Goal: Task Accomplishment & Management: Use online tool/utility

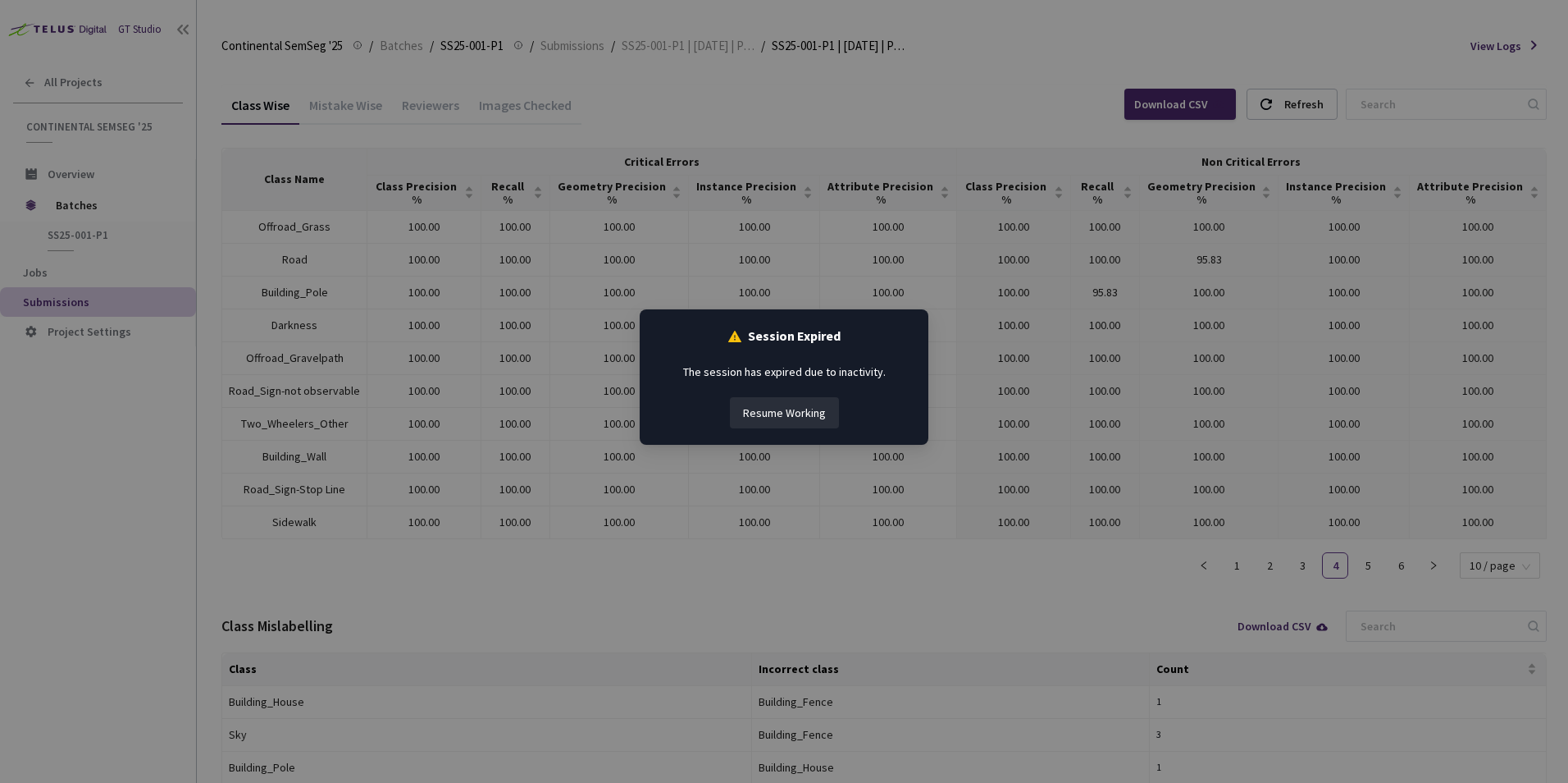
click at [790, 406] on button "Resume Working" at bounding box center [784, 413] width 109 height 31
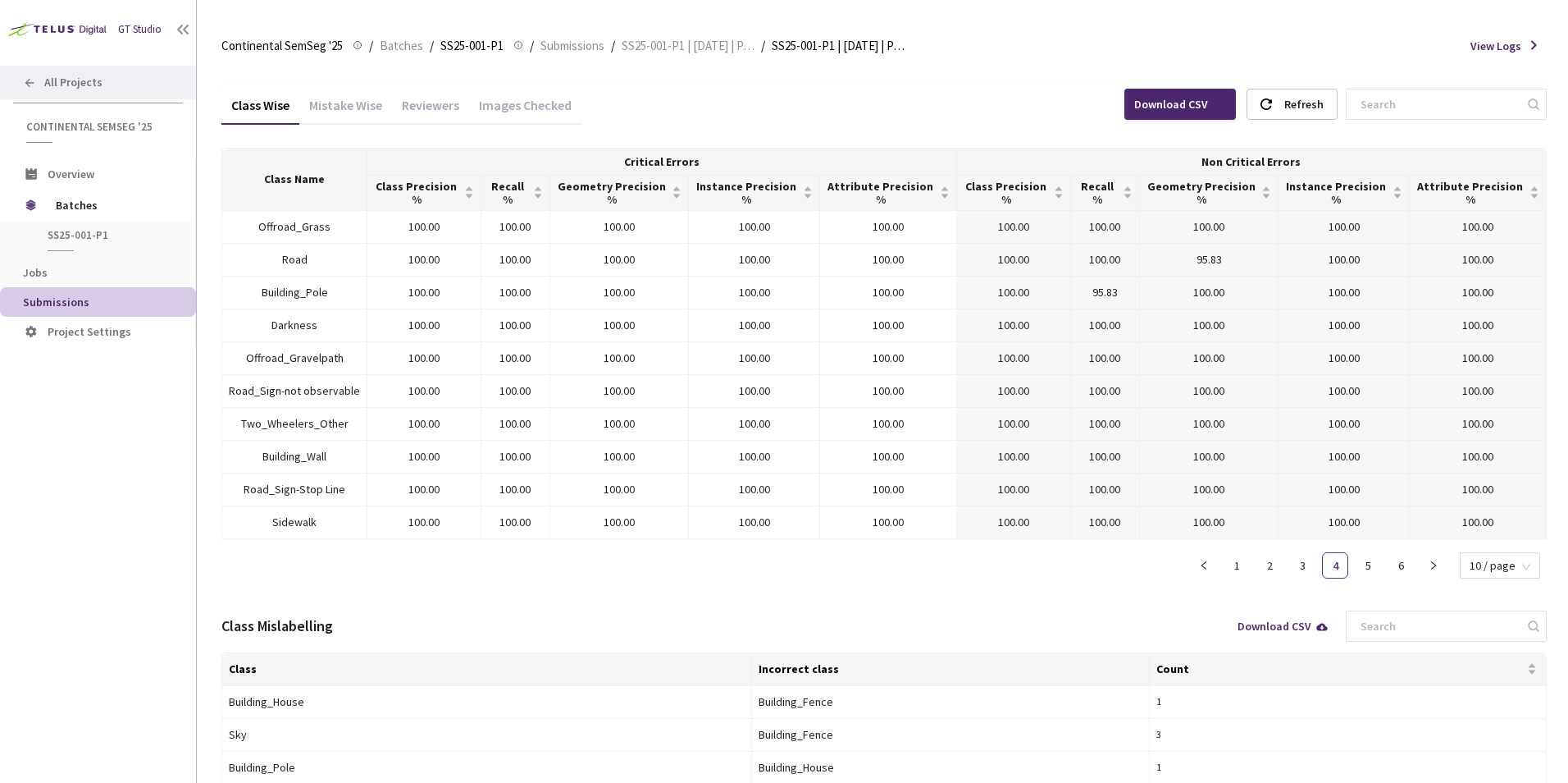
click at [76, 77] on span "All Projects" at bounding box center [73, 82] width 58 height 14
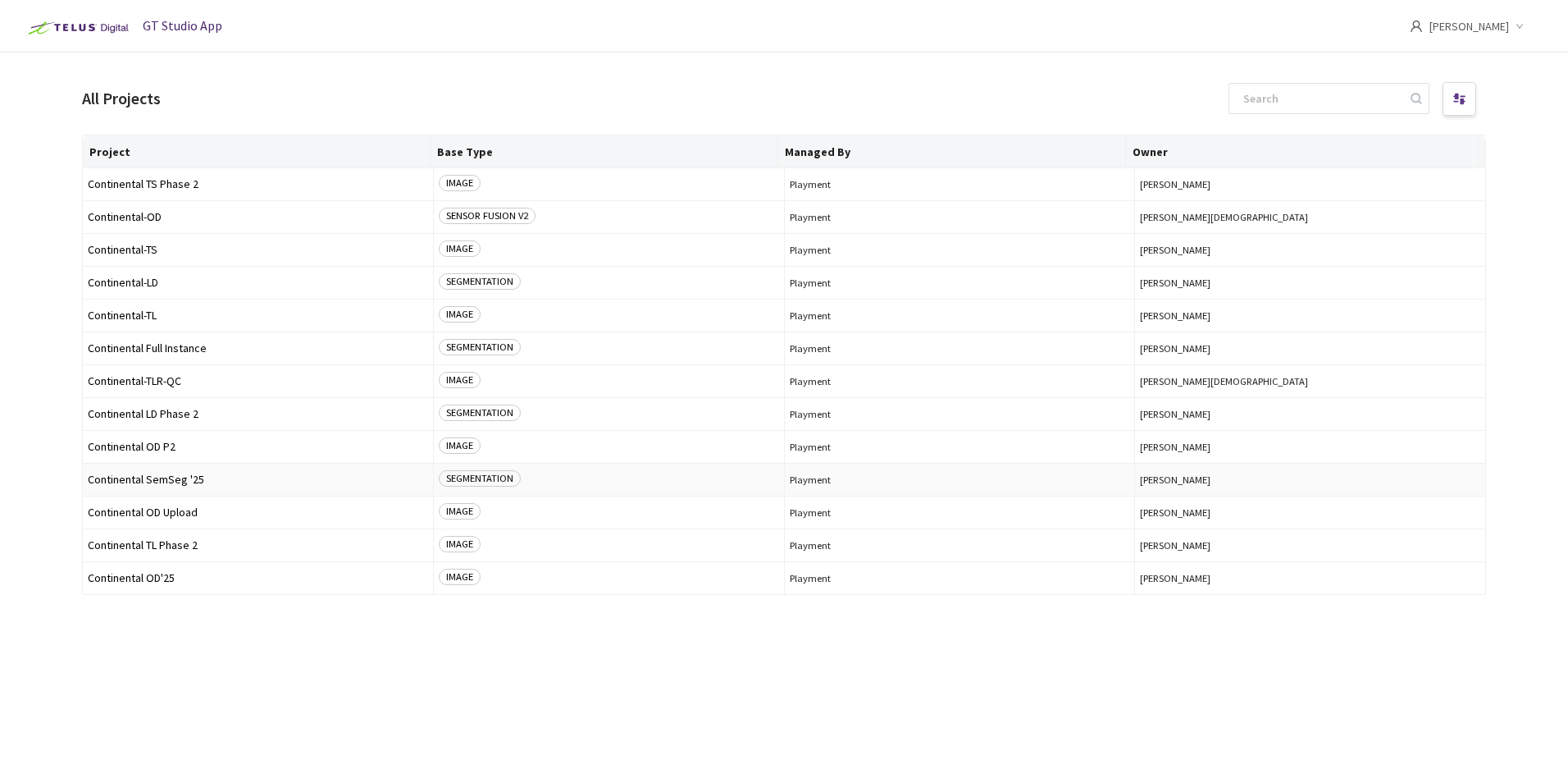
click at [206, 480] on span "Continental SemSeg '25" at bounding box center [258, 480] width 340 height 12
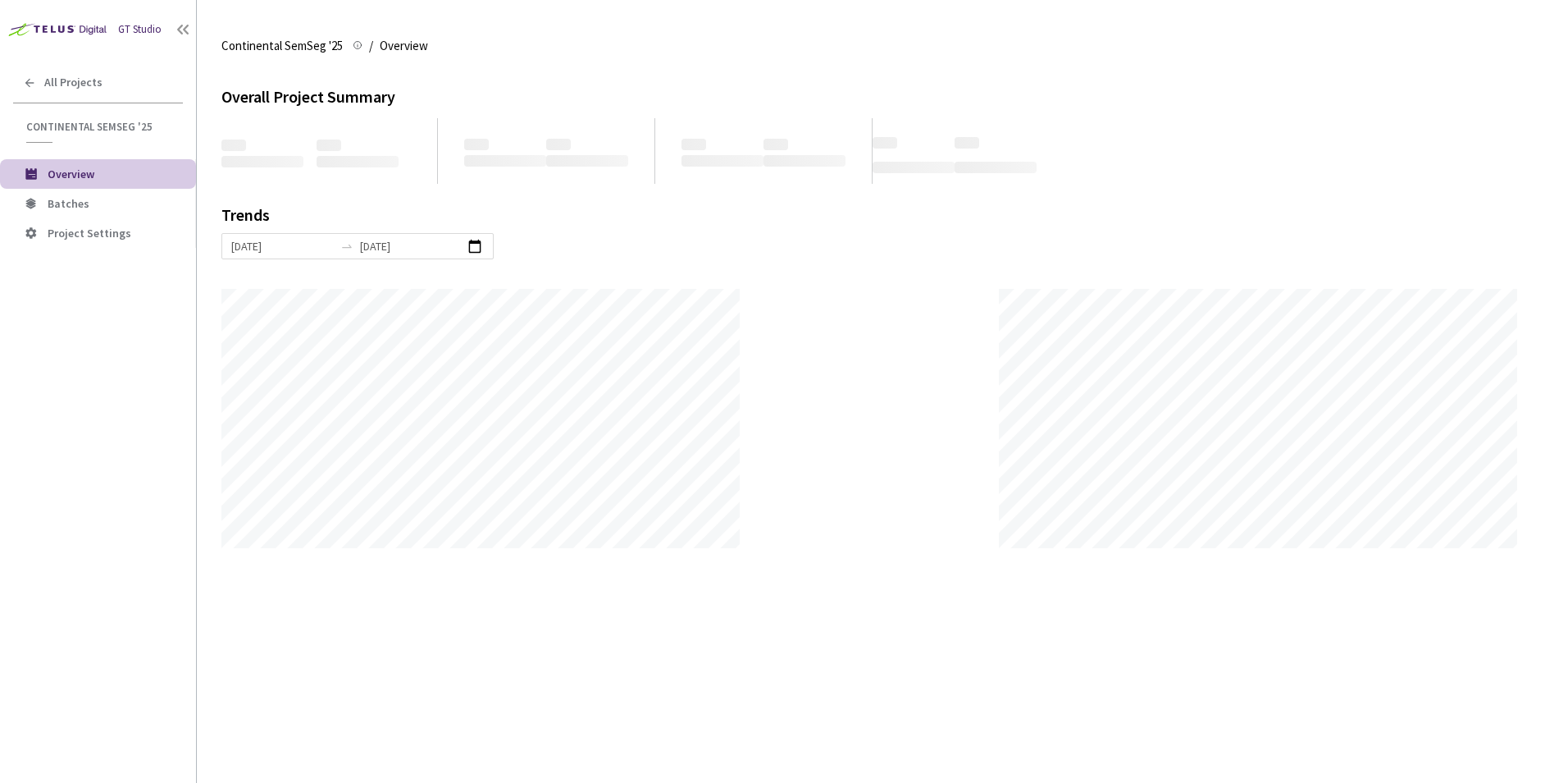
scroll to position [783, 1568]
click at [103, 195] on li "Batches" at bounding box center [97, 203] width 196 height 30
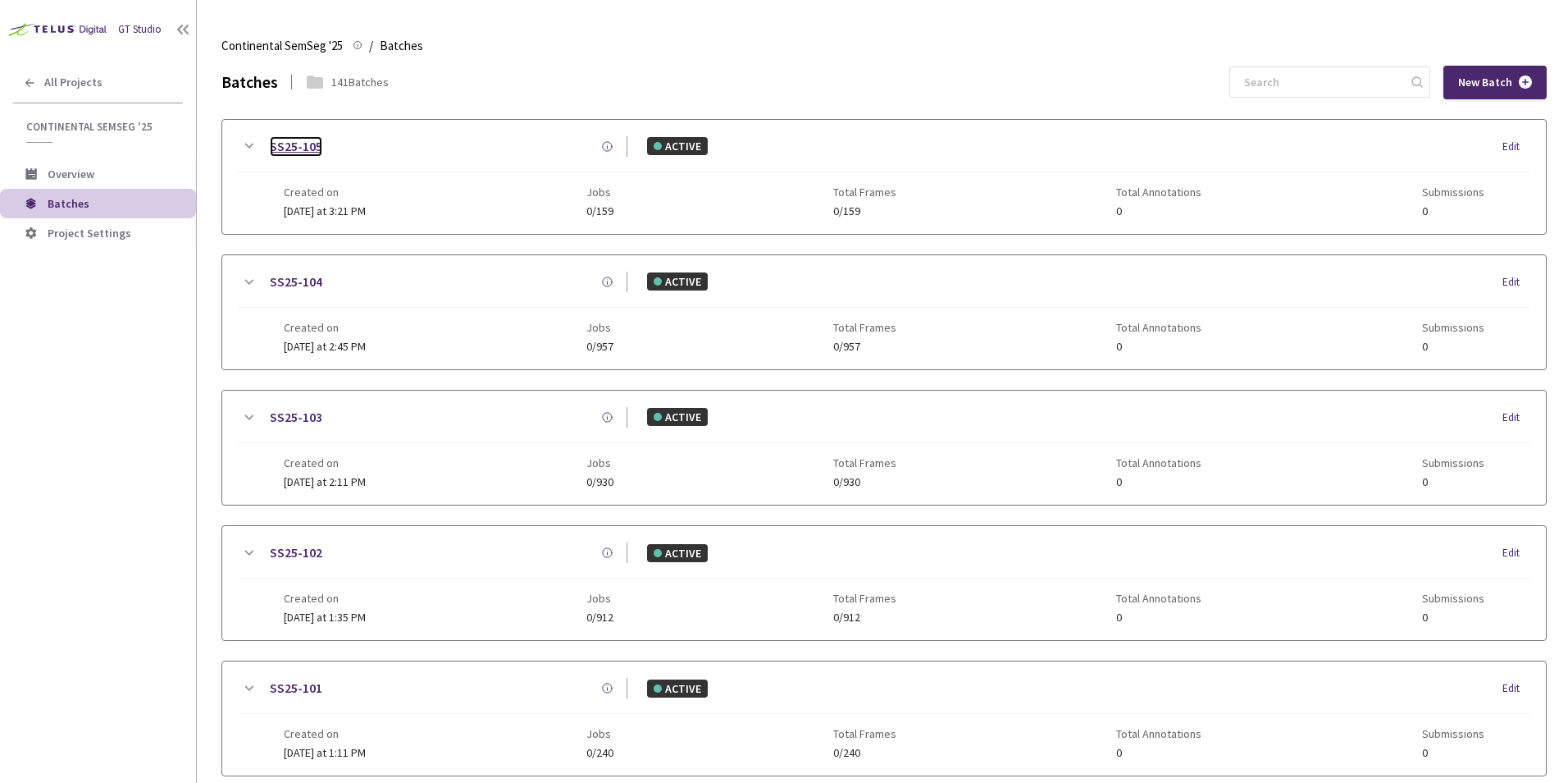
click at [295, 149] on link "SS25-105" at bounding box center [296, 146] width 52 height 21
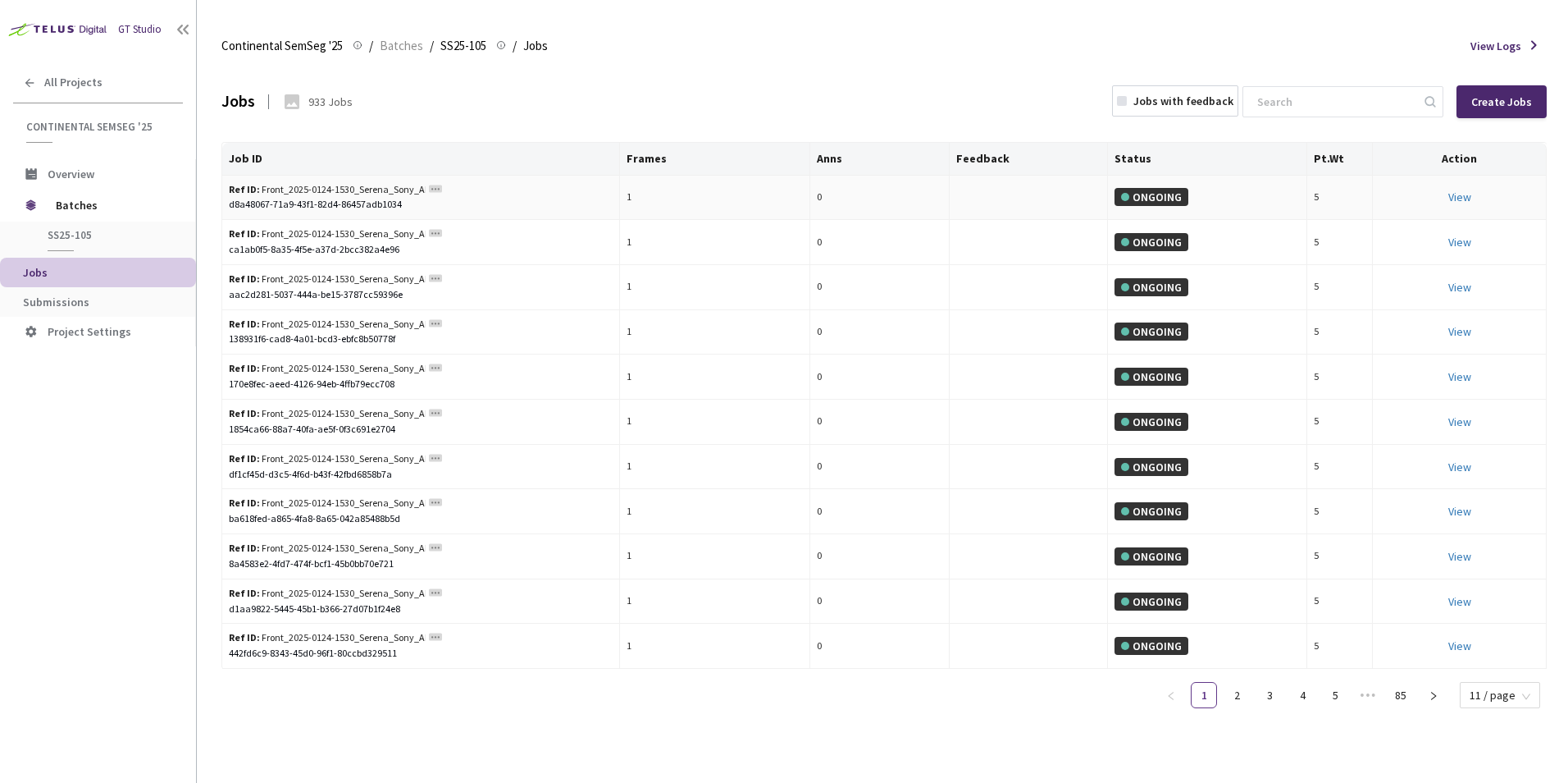
click at [391, 202] on div "d8a48067-71a9-43f1-82d4-86457adb1034" at bounding box center [420, 204] width 384 height 15
click at [391, 202] on div "✓ Copied" at bounding box center [420, 204] width 384 height 15
click at [373, 382] on div "170e8fec-aeed-4126-94eb-4ffb79ecc708" at bounding box center [420, 385] width 384 height 15
click at [373, 382] on div "✓ Copied" at bounding box center [420, 385] width 384 height 15
click at [97, 303] on span "Submissions" at bounding box center [103, 303] width 160 height 14
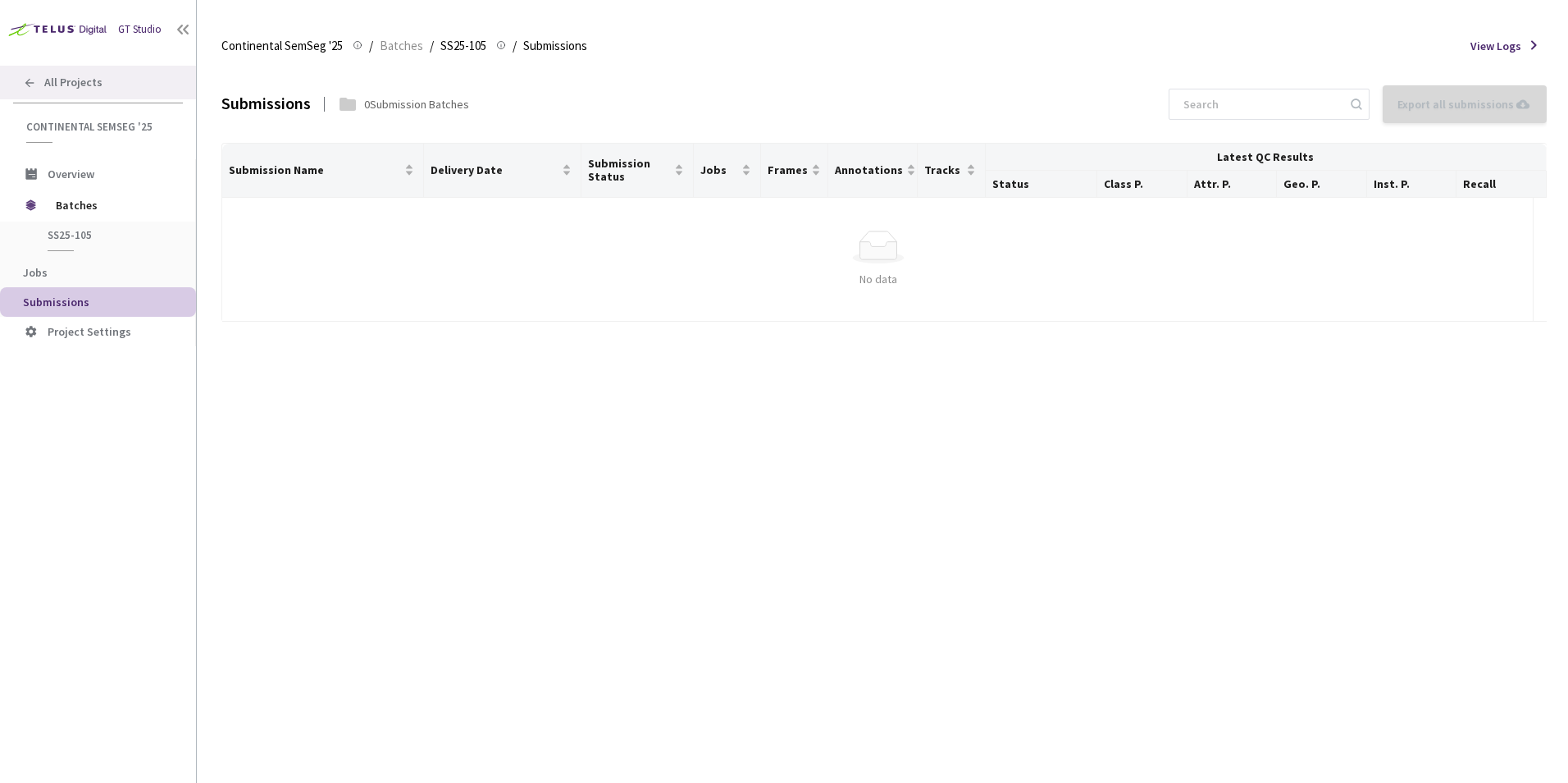
click at [77, 76] on span "All Projects" at bounding box center [73, 82] width 58 height 14
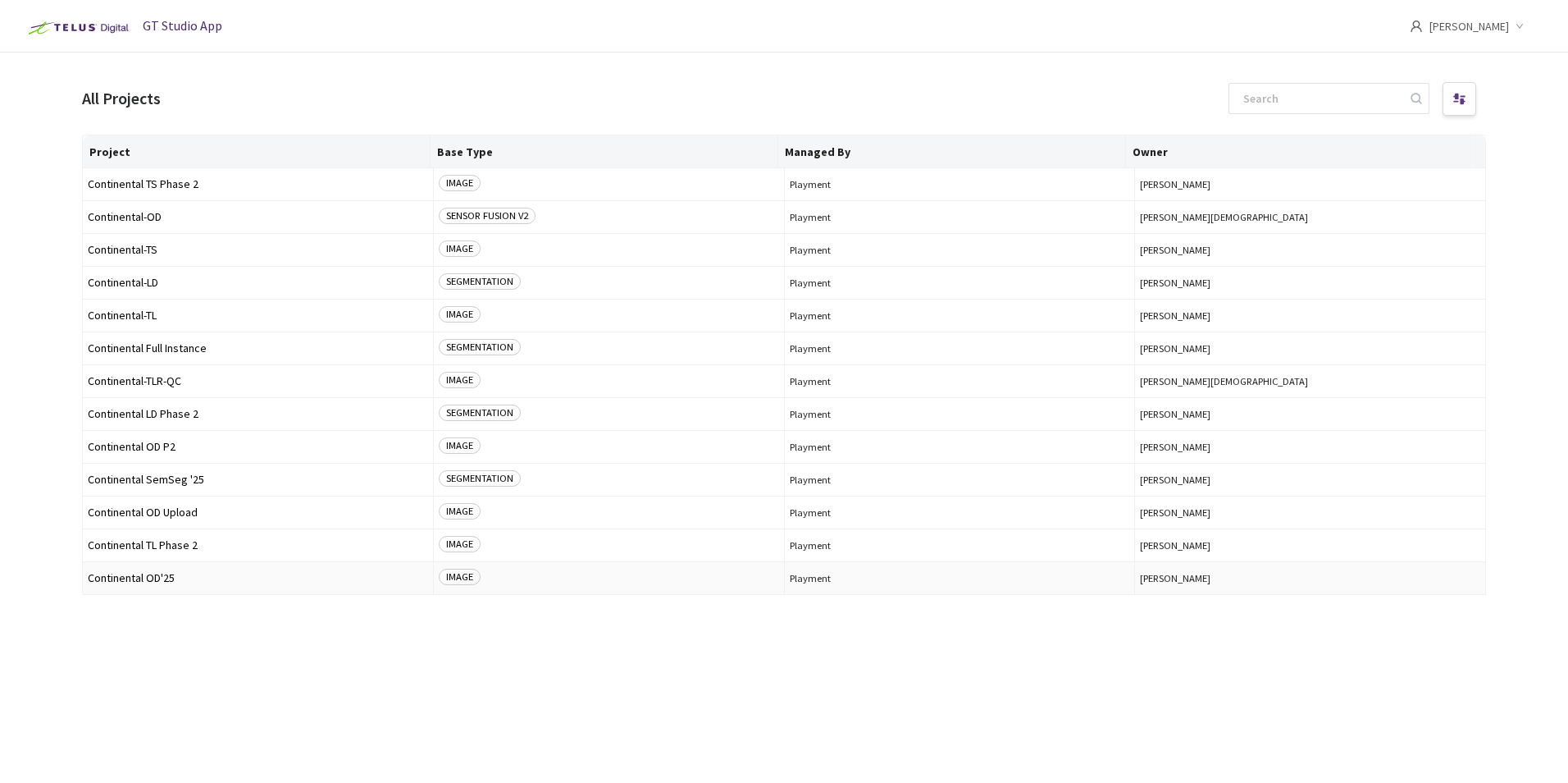
click at [153, 576] on span "Continental OD'25" at bounding box center [258, 578] width 340 height 12
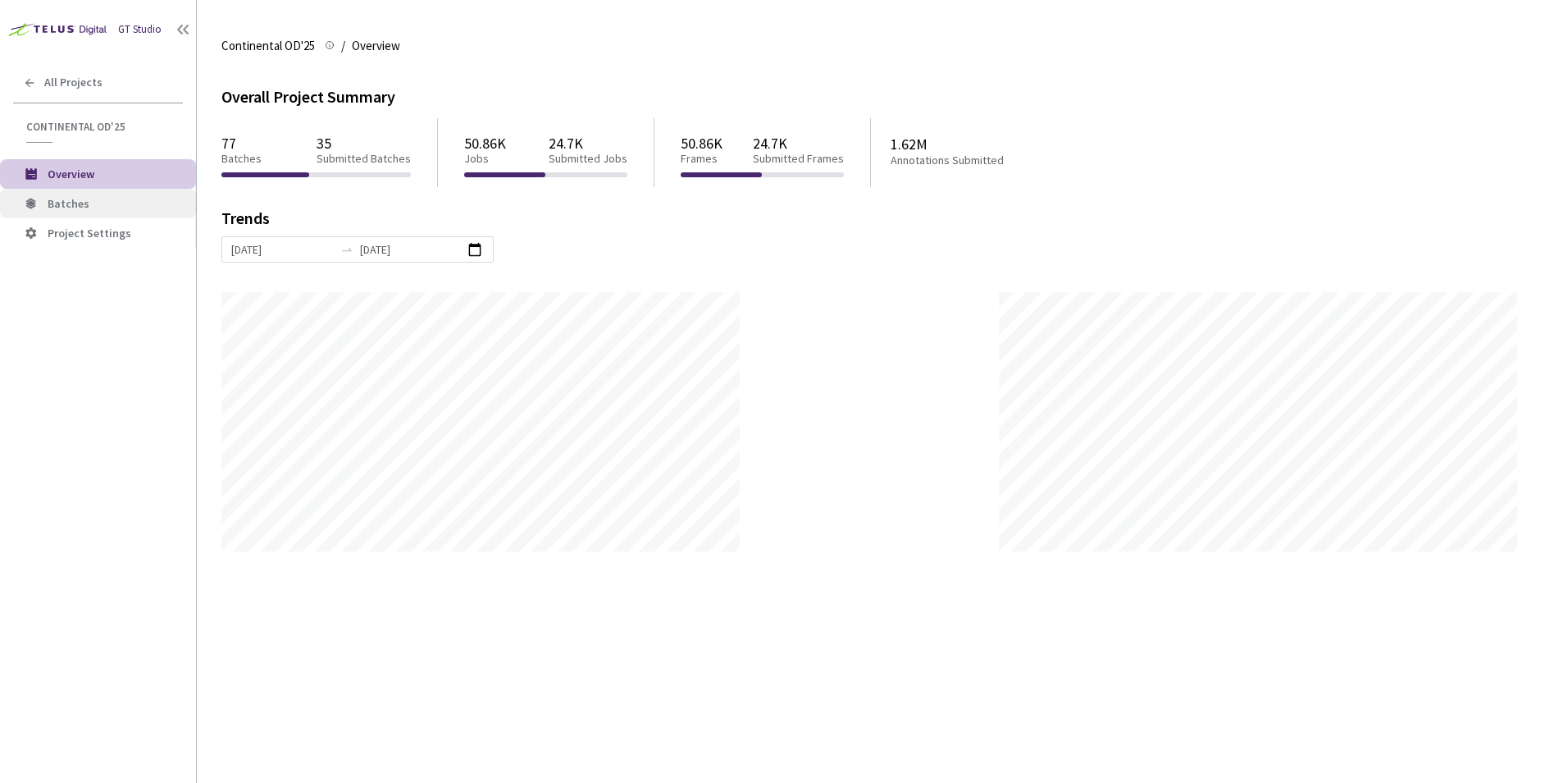
scroll to position [783, 1568]
click at [109, 200] on span "Batches" at bounding box center [115, 203] width 135 height 14
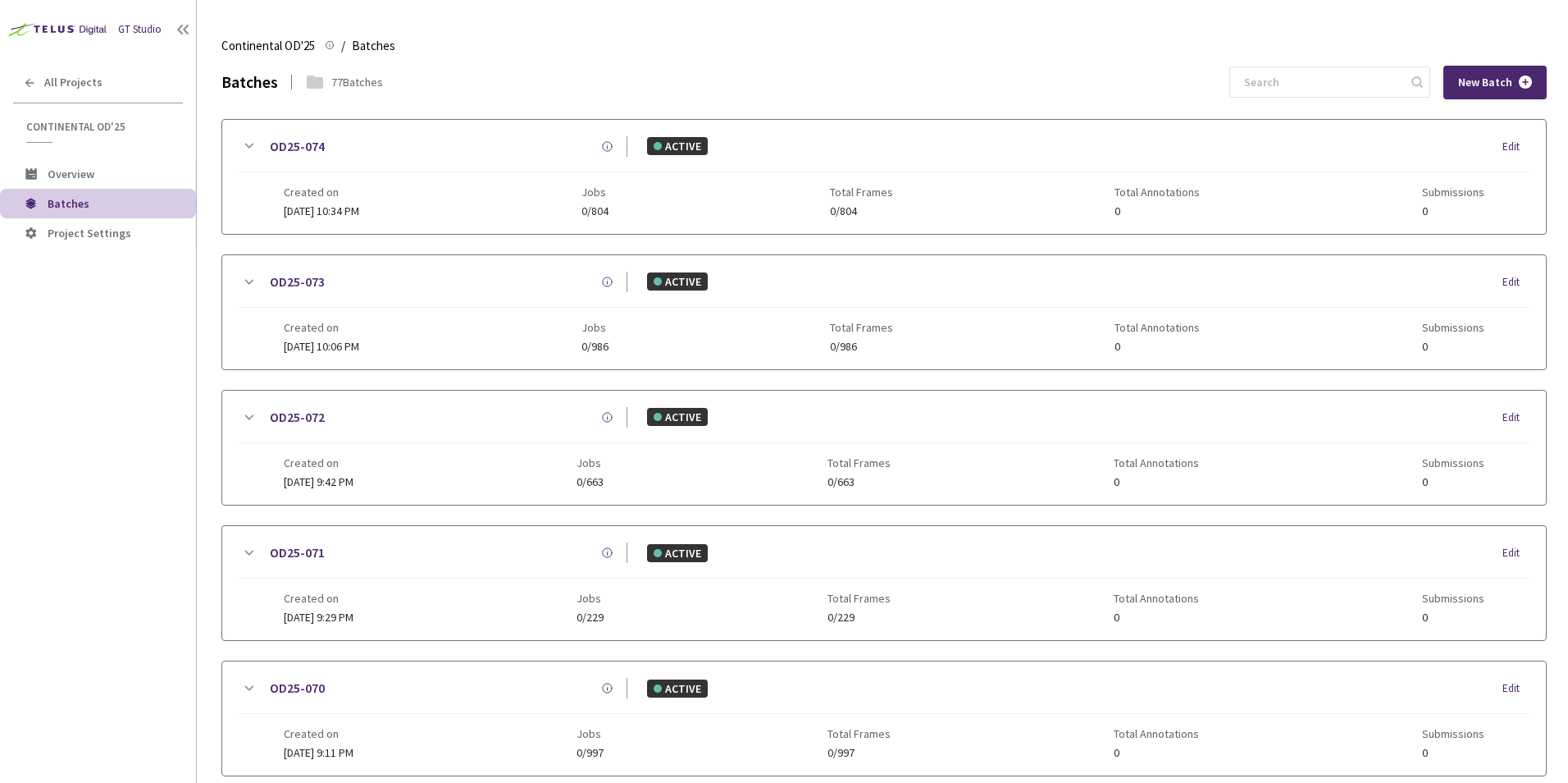
scroll to position [768, 0]
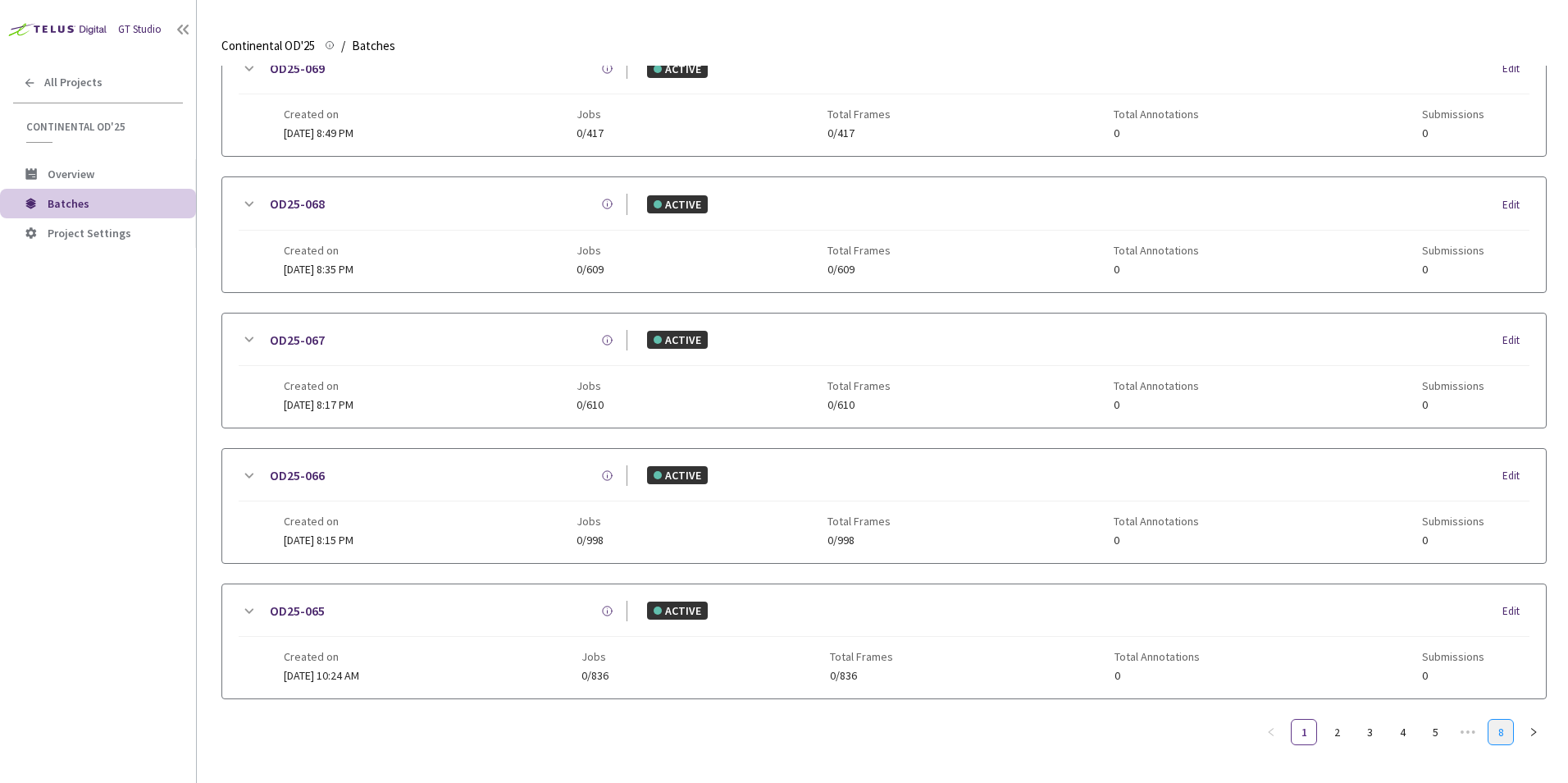
click at [1506, 724] on link "8" at bounding box center [1500, 732] width 25 height 25
click at [329, 476] on link "OD25-001-P1" at bounding box center [307, 474] width 73 height 21
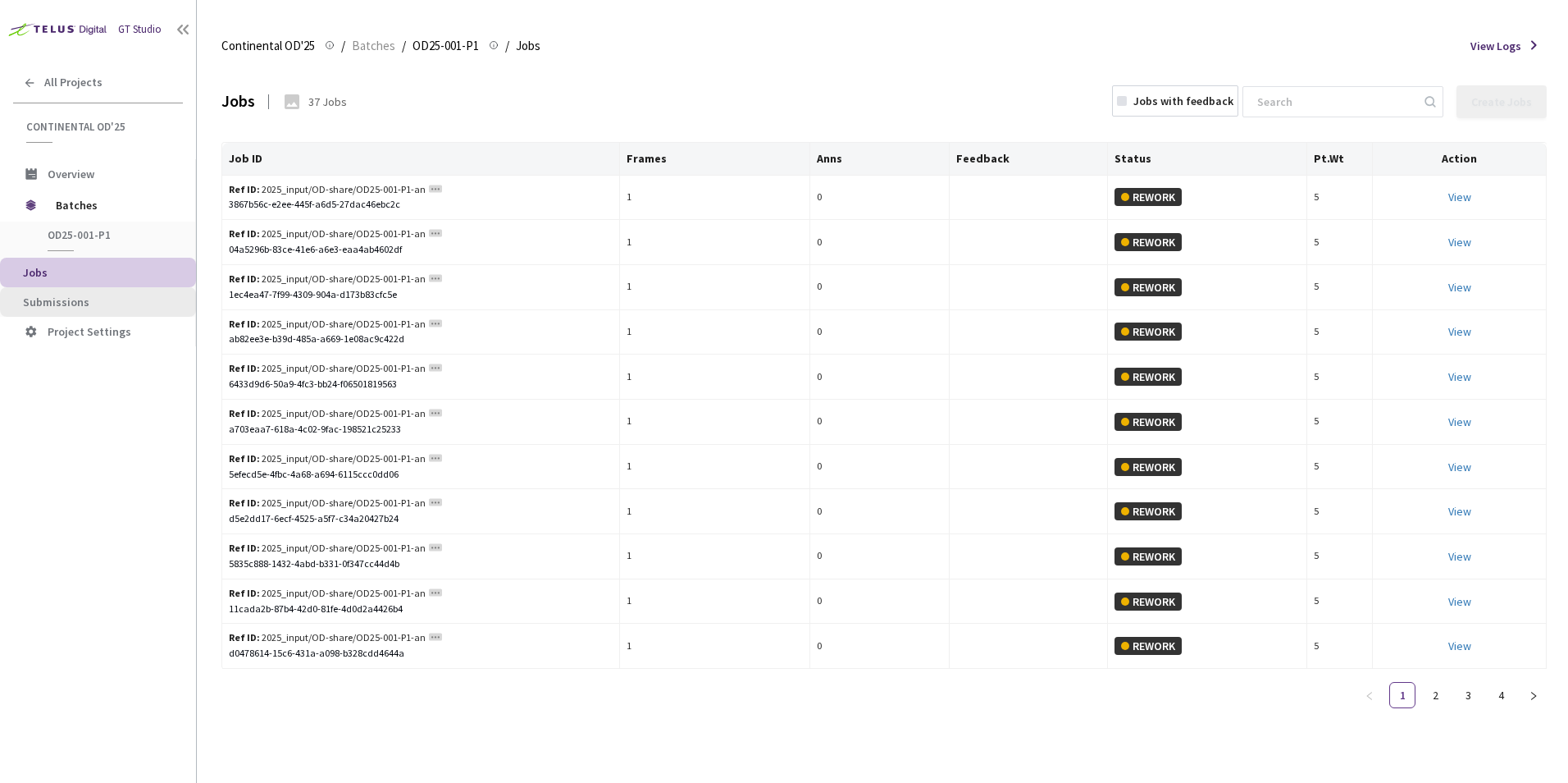
click at [97, 303] on span "Submissions" at bounding box center [103, 303] width 160 height 14
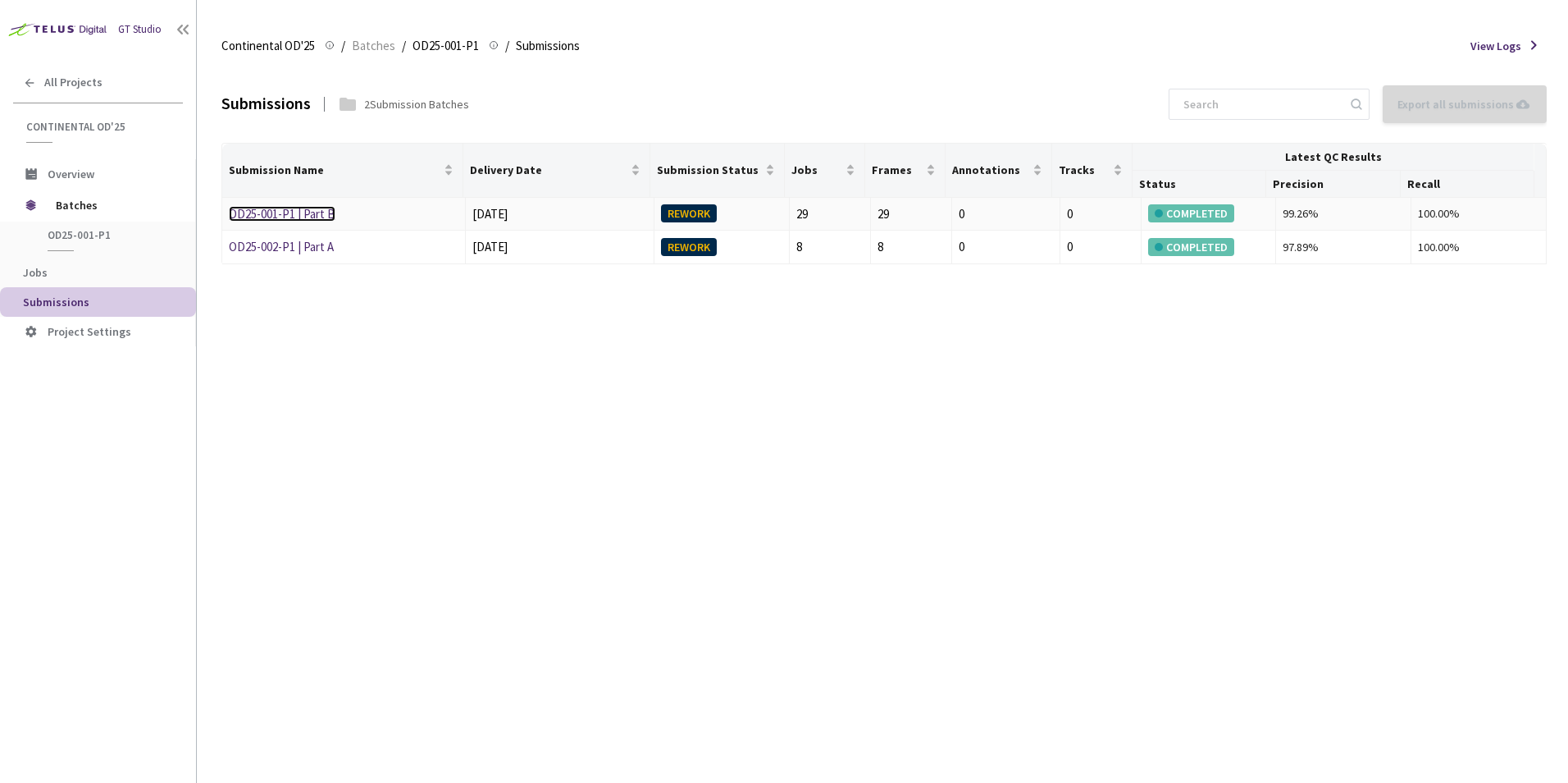
click at [290, 209] on link "OD25-001-P1 | Part B" at bounding box center [282, 214] width 107 height 15
